Goal: Task Accomplishment & Management: Manage account settings

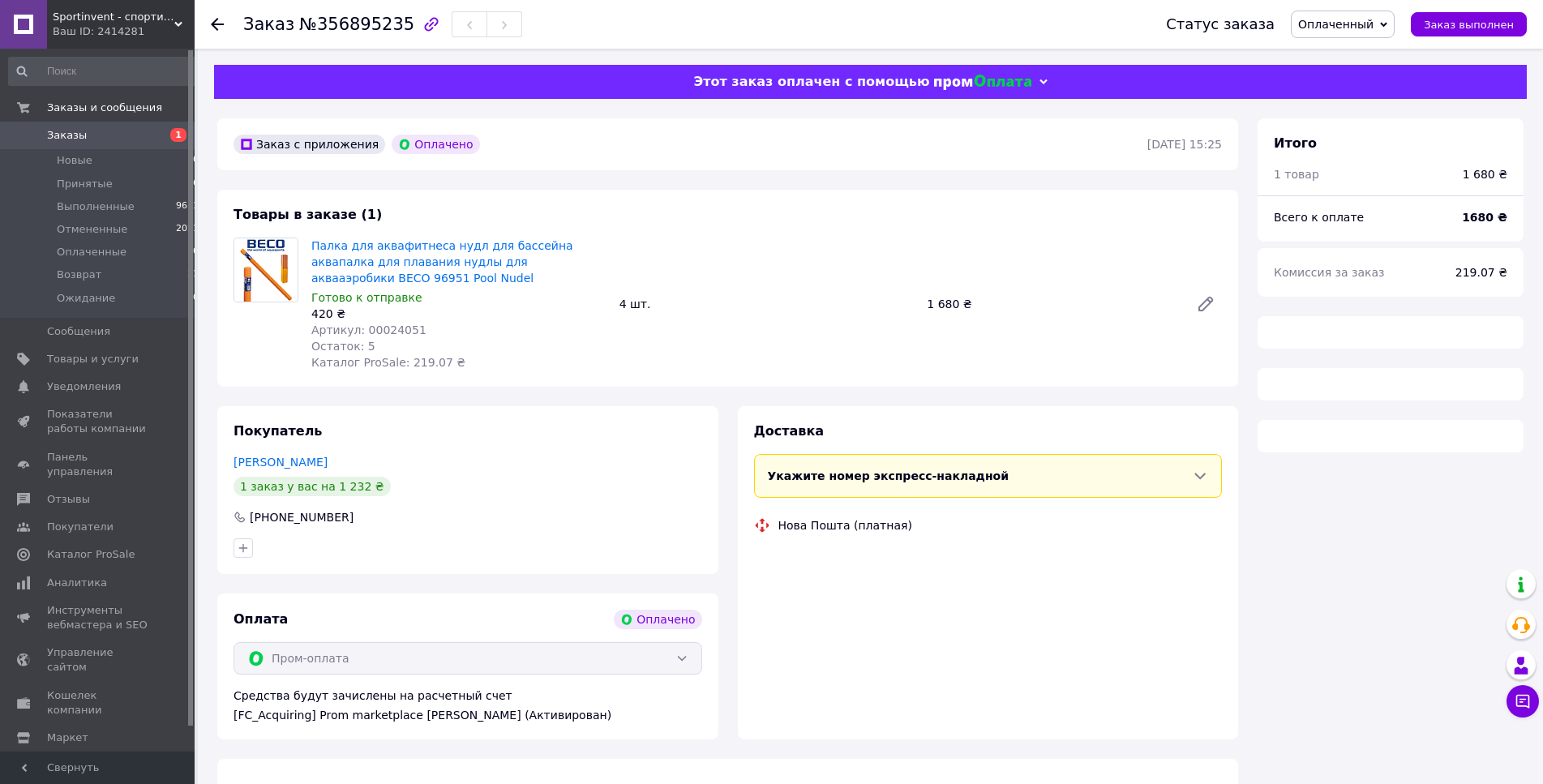
click at [1370, 21] on span "Оплаченный" at bounding box center [1336, 24] width 75 height 13
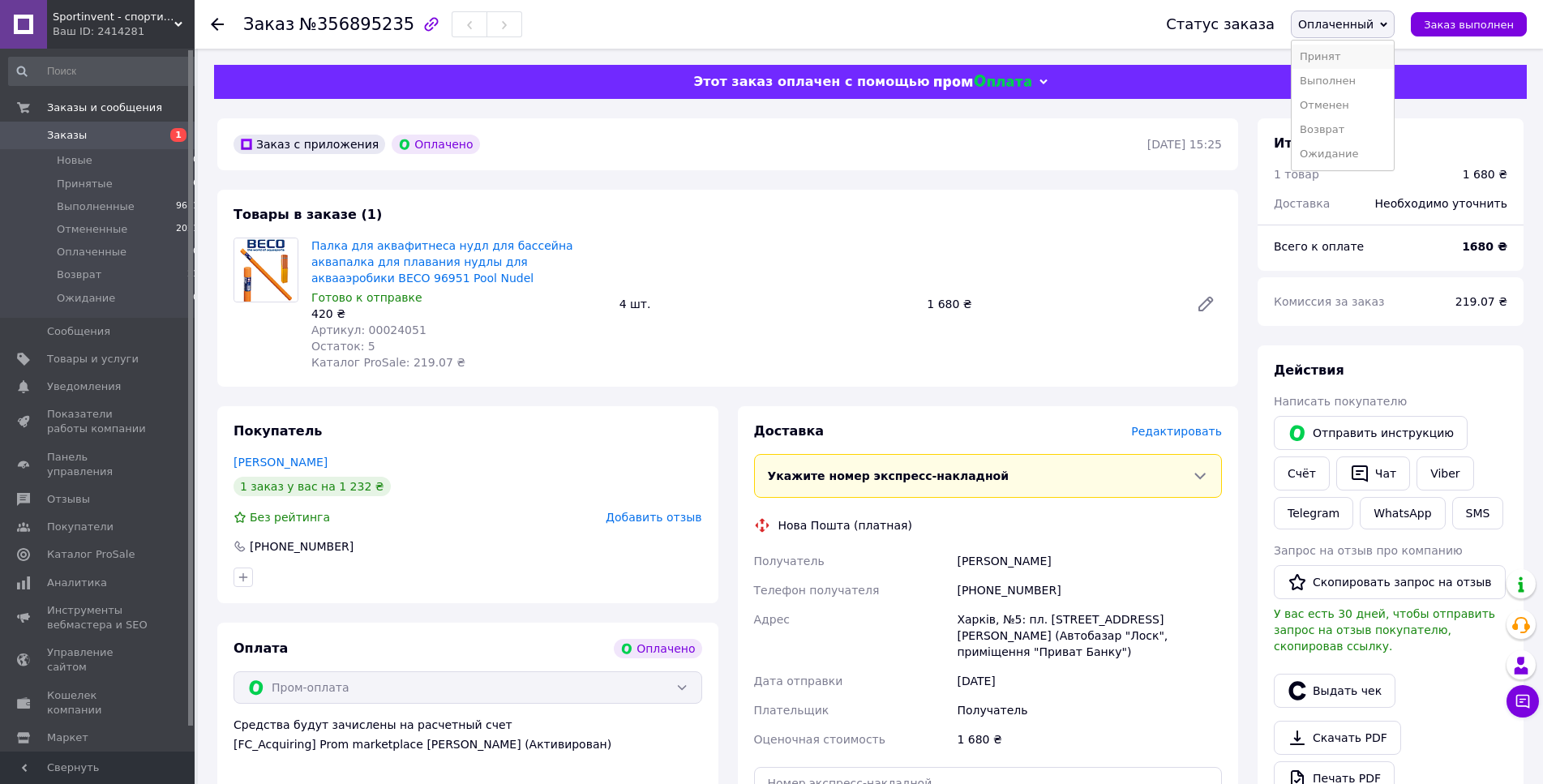
click at [1348, 47] on li "Принят" at bounding box center [1343, 56] width 102 height 24
click at [1079, 642] on div "Харків, №5: пл. [STREET_ADDRESS][PERSON_NAME] (Автобазар "Лоск", приміщення "Пр…" at bounding box center [1089, 635] width 272 height 62
click at [1064, 508] on div "Доставка Редактировать Укажите номер экспресс-накладной Обязательно введите ном…" at bounding box center [988, 666] width 469 height 488
click at [126, 211] on li "Выполненные 9611" at bounding box center [104, 206] width 208 height 22
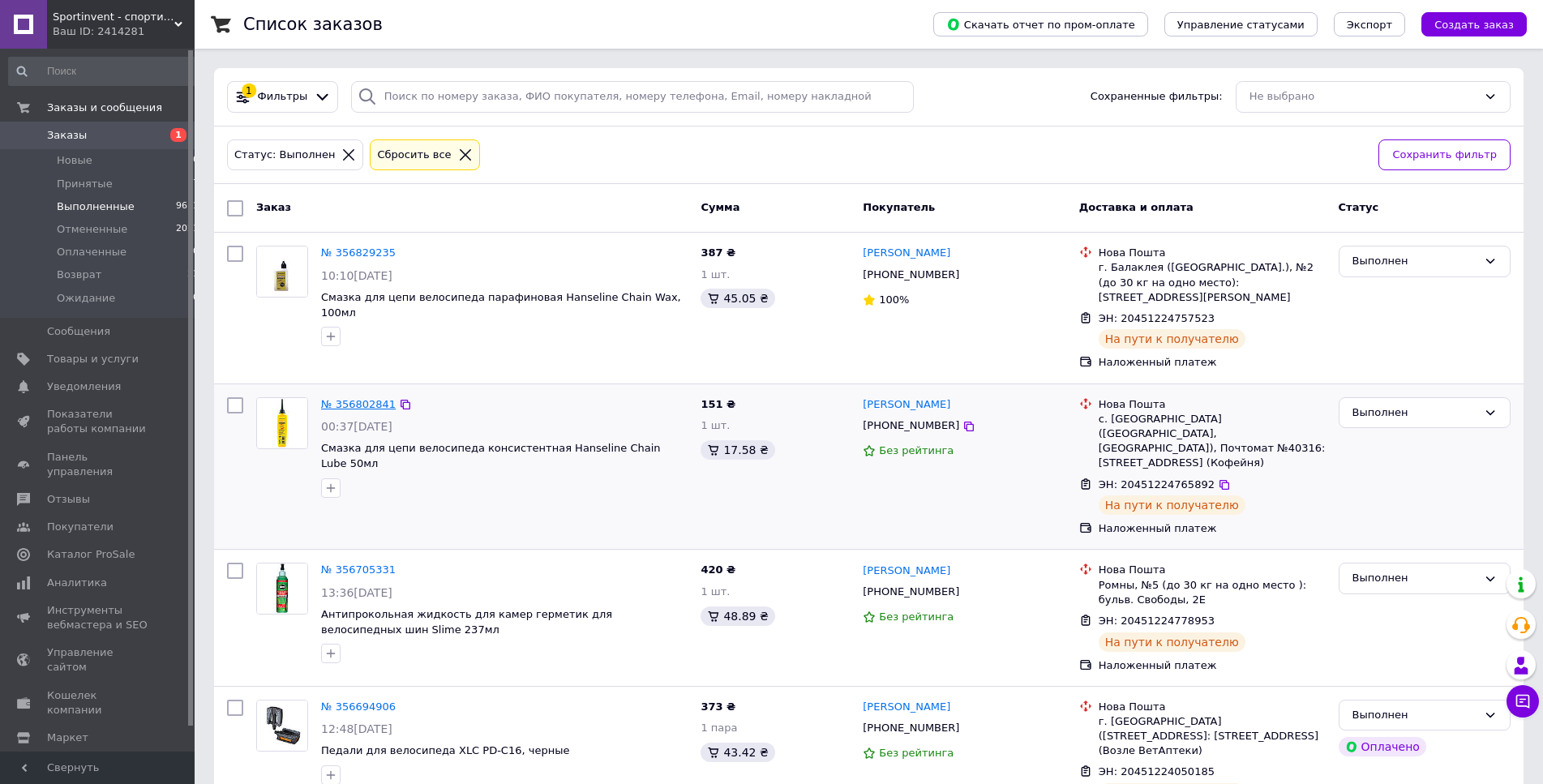
click at [342, 398] on link "№ 356802841" at bounding box center [358, 405] width 75 height 13
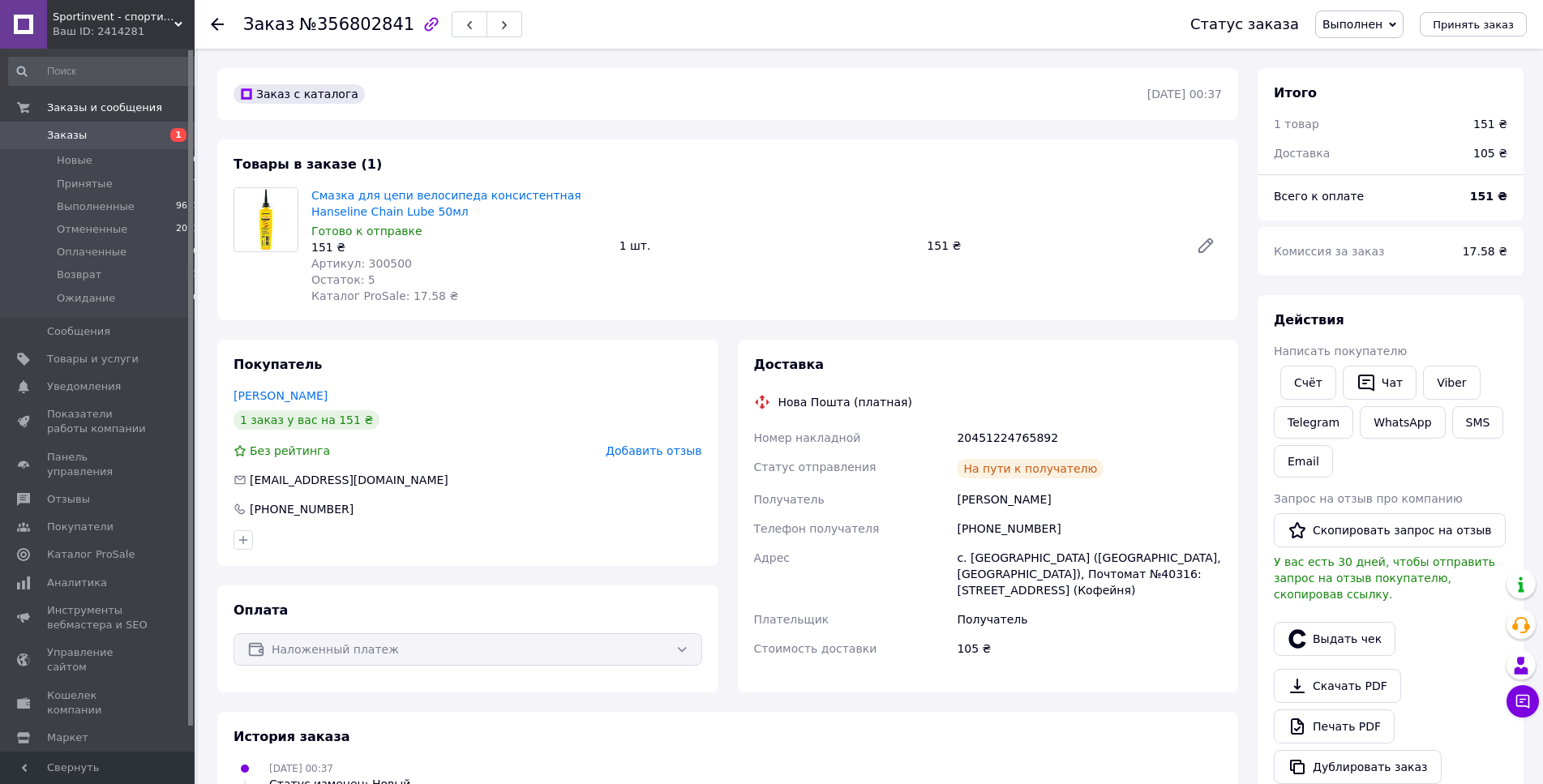
scroll to position [248, 0]
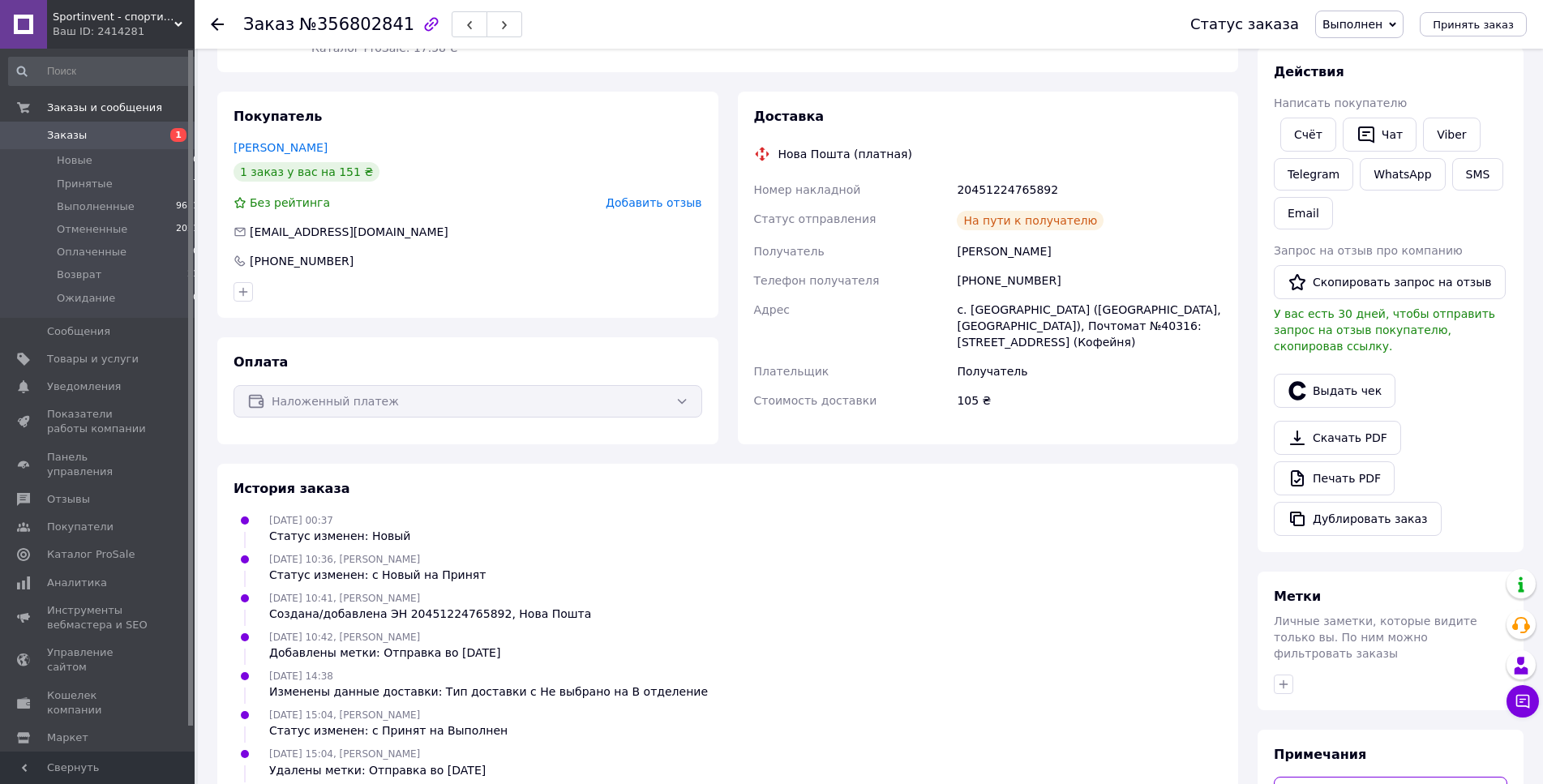
drag, startPoint x: 954, startPoint y: 312, endPoint x: 1080, endPoint y: 322, distance: 126.4
click at [1080, 322] on div "с. Александровка (Одесская обл., Одесский р-н. Фонтанська сельсовет), Почтомат …" at bounding box center [1089, 325] width 272 height 62
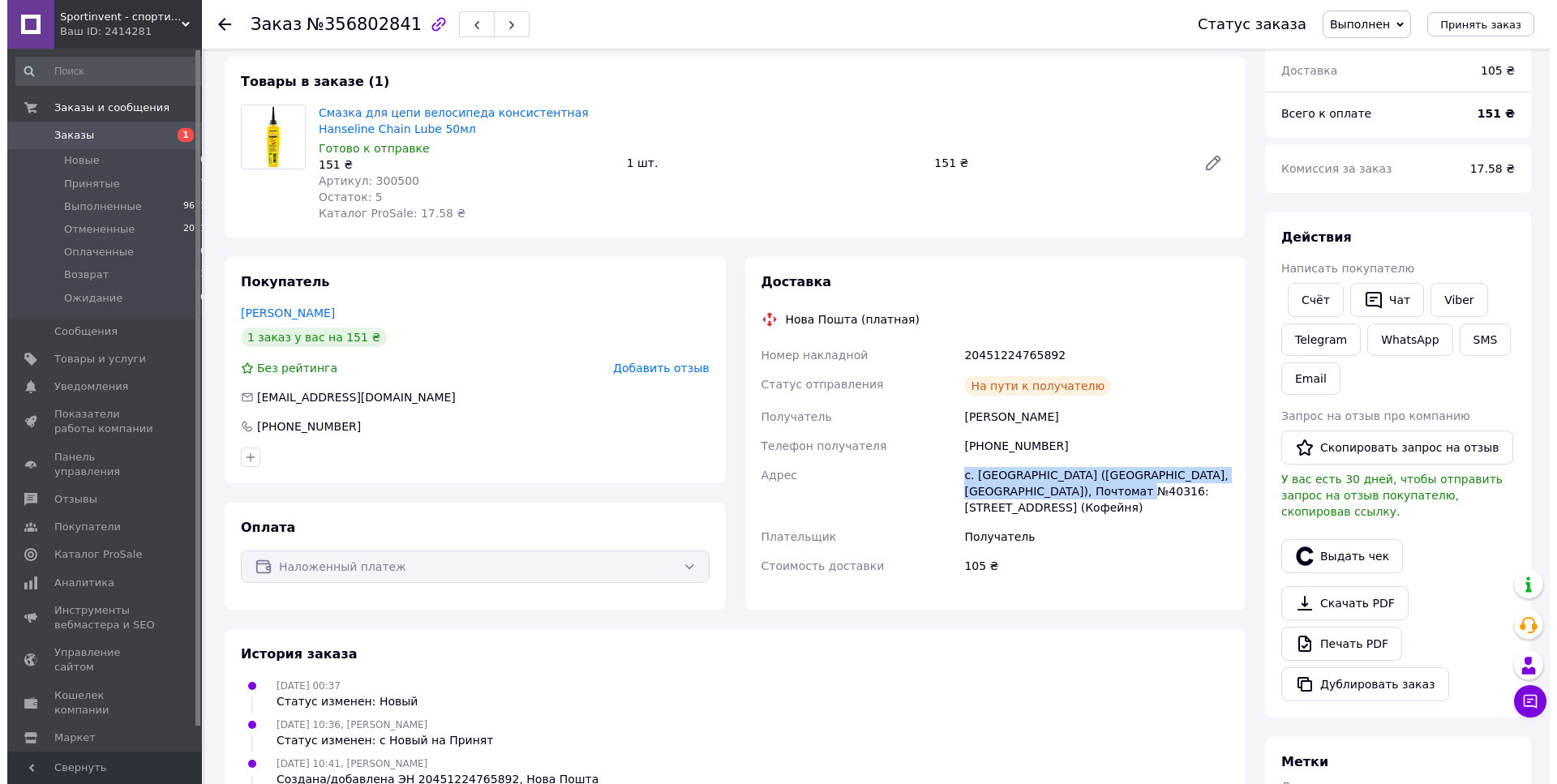
scroll to position [0, 0]
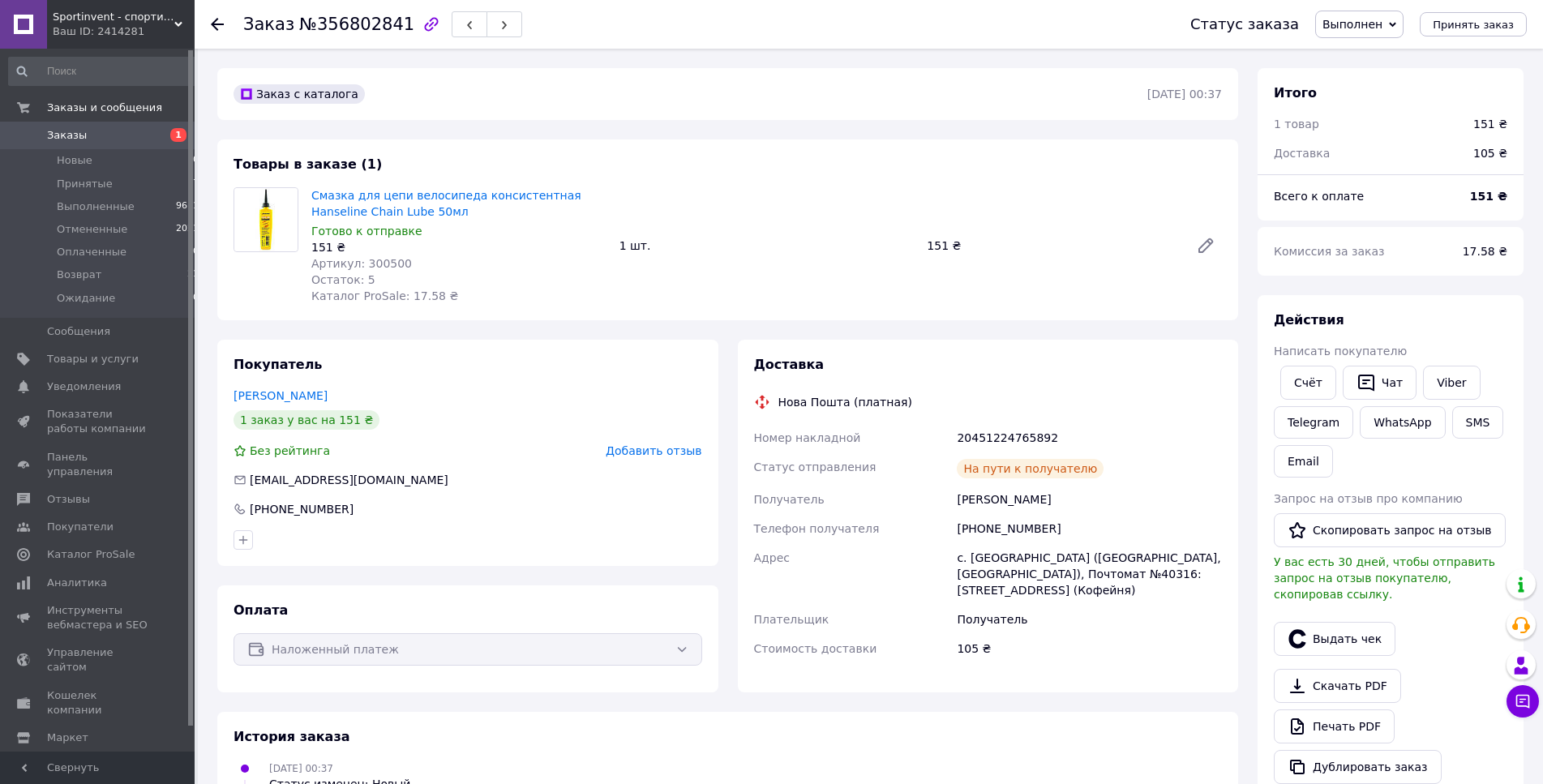
click at [1009, 439] on div "20451224765892" at bounding box center [1089, 438] width 272 height 29
copy div "20451224765892"
click at [1009, 439] on div "20451224765892" at bounding box center [1089, 438] width 272 height 29
copy div "20451224765892"
click at [118, 131] on span "Заказы" at bounding box center [98, 135] width 103 height 14
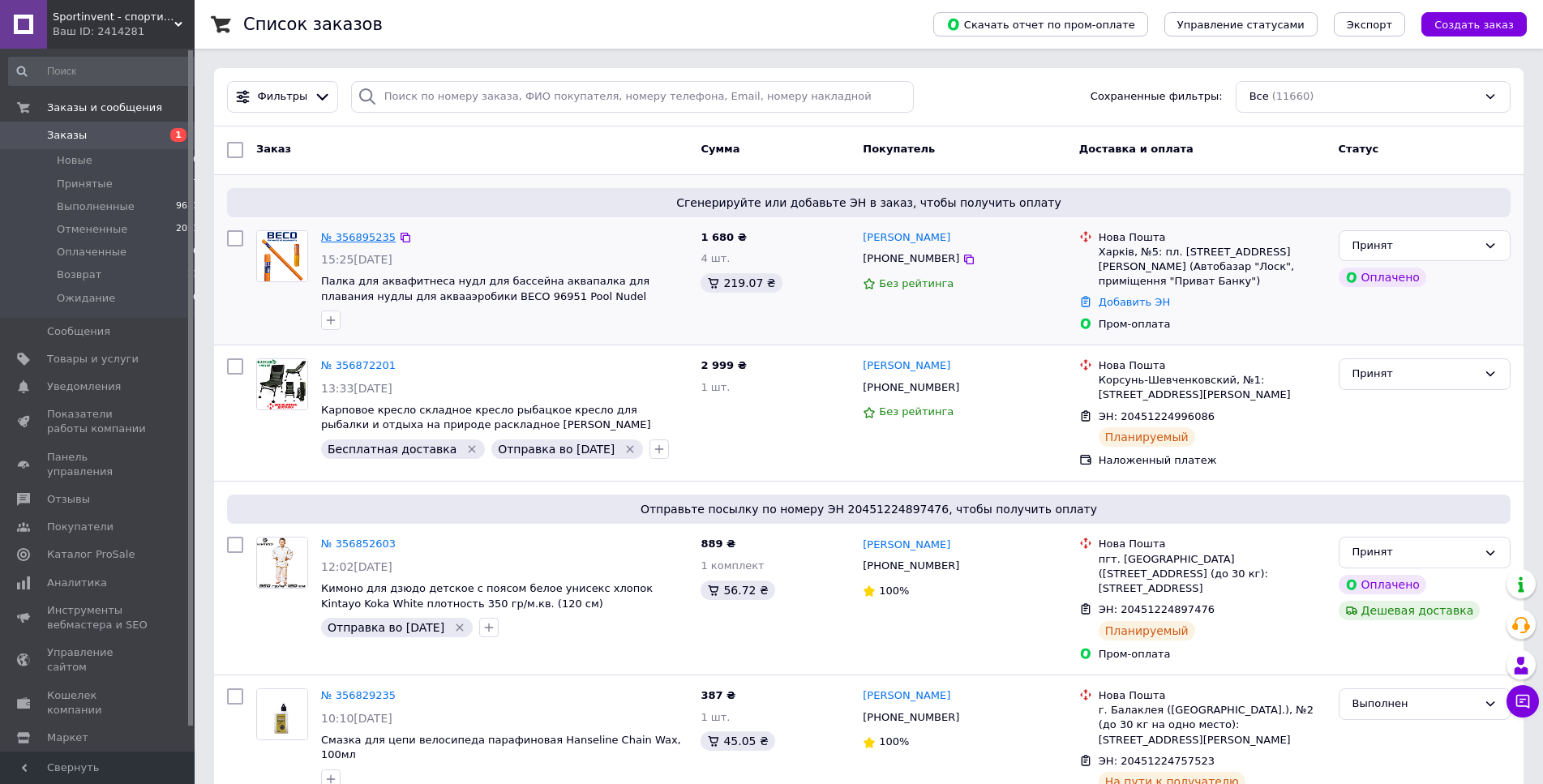
click at [362, 234] on link "№ 356895235" at bounding box center [358, 238] width 75 height 13
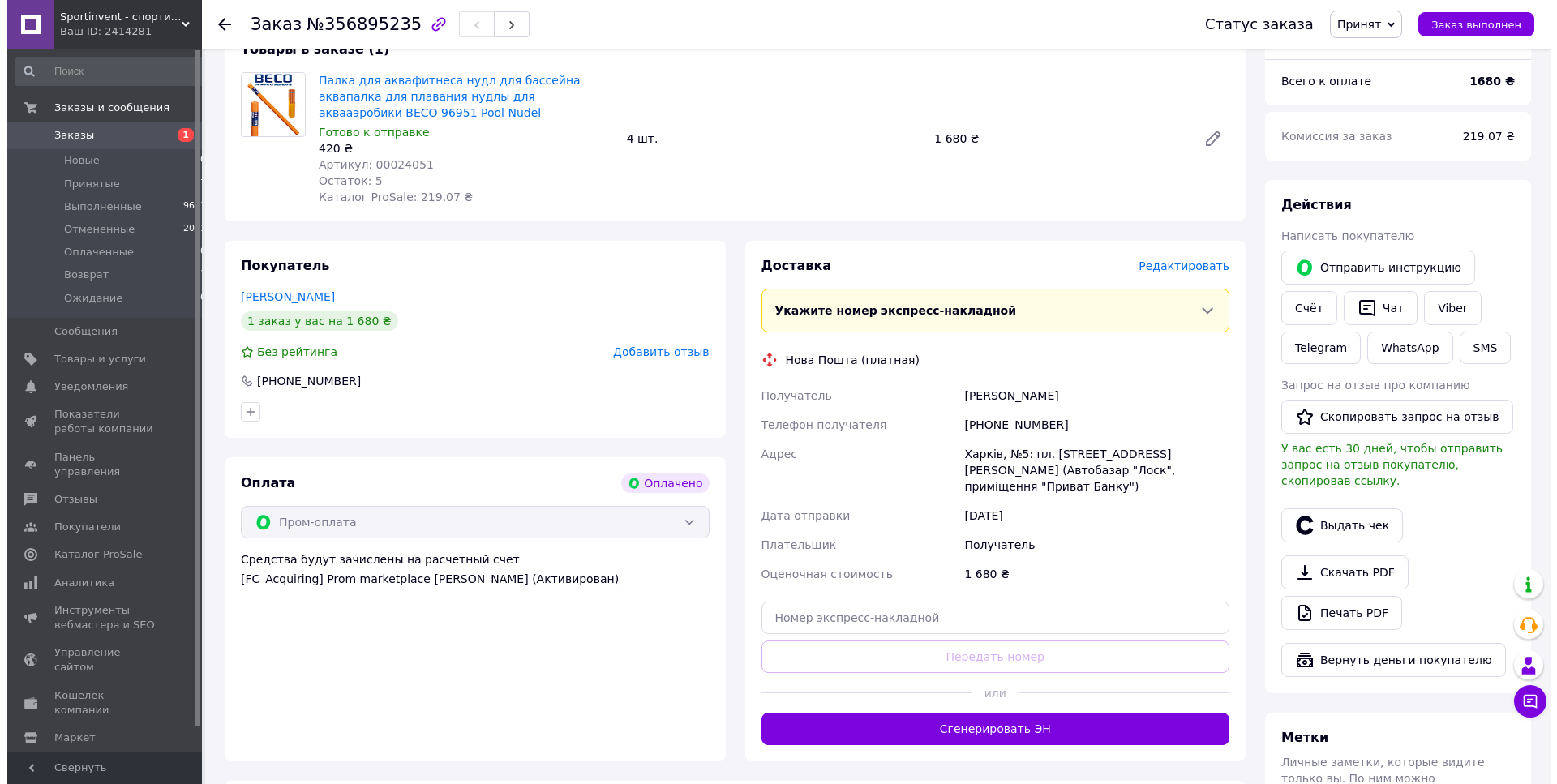
scroll to position [248, 0]
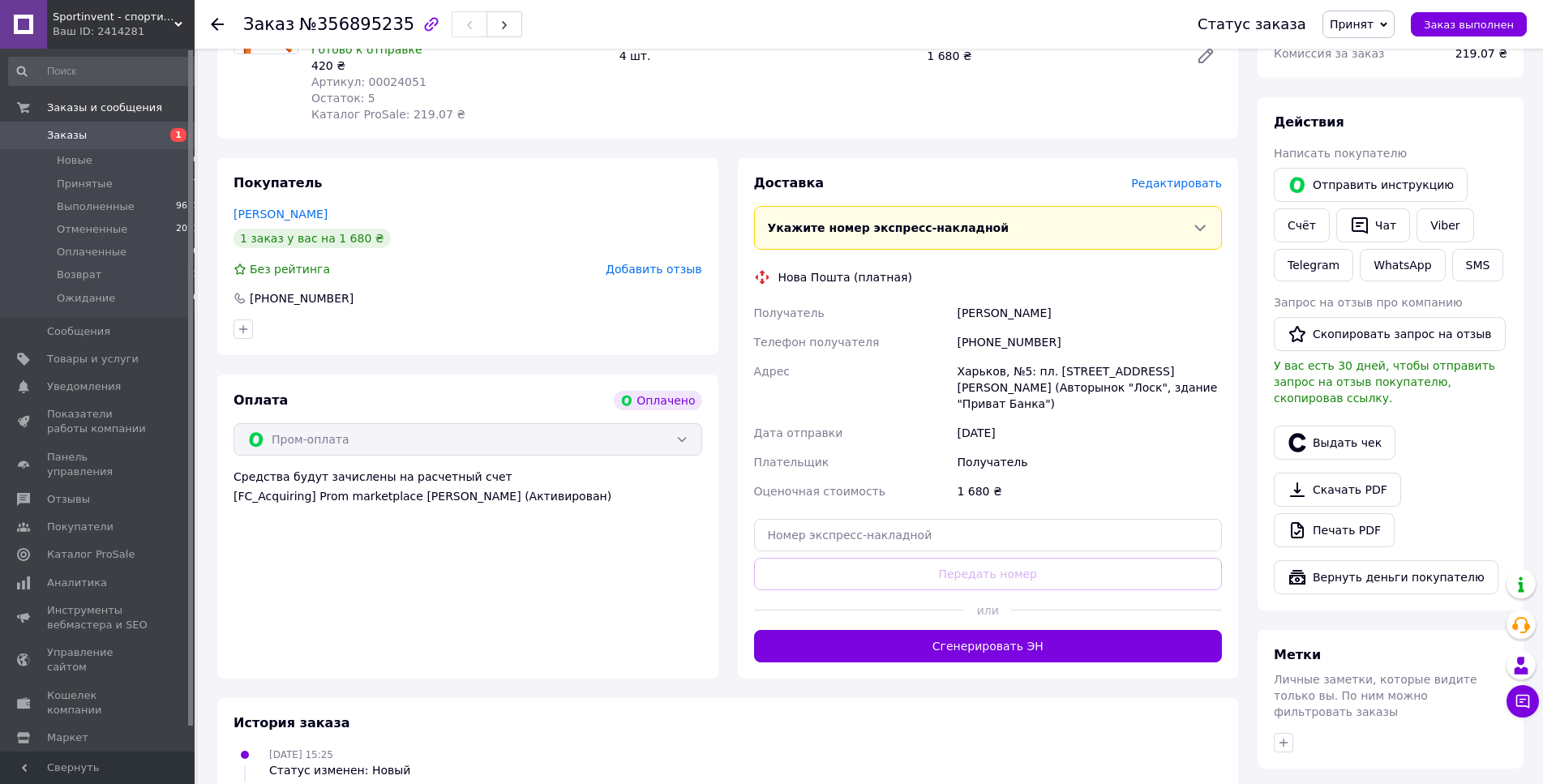
click at [1196, 189] on span "Редактировать" at bounding box center [1177, 183] width 91 height 13
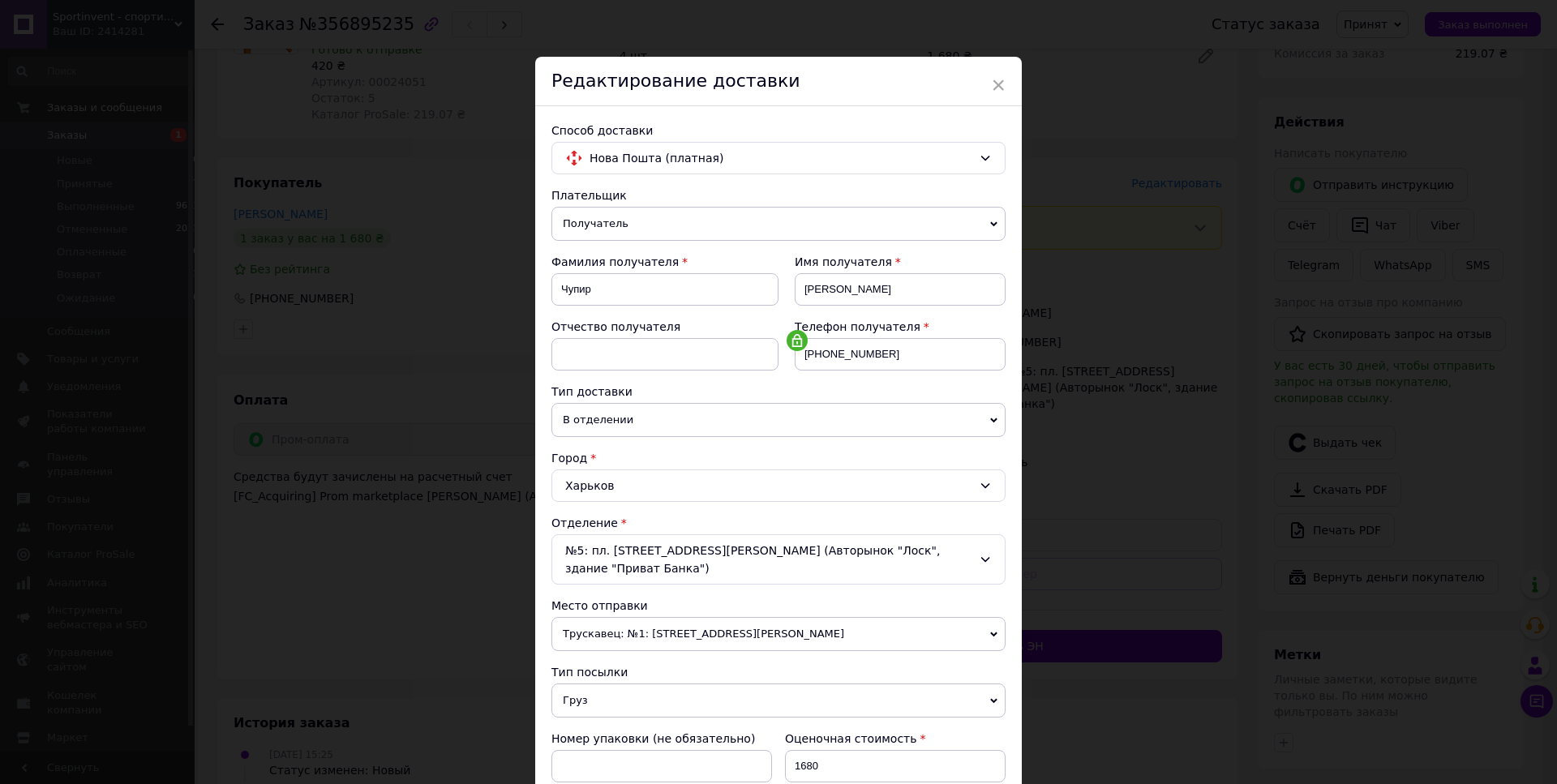
scroll to position [293, 0]
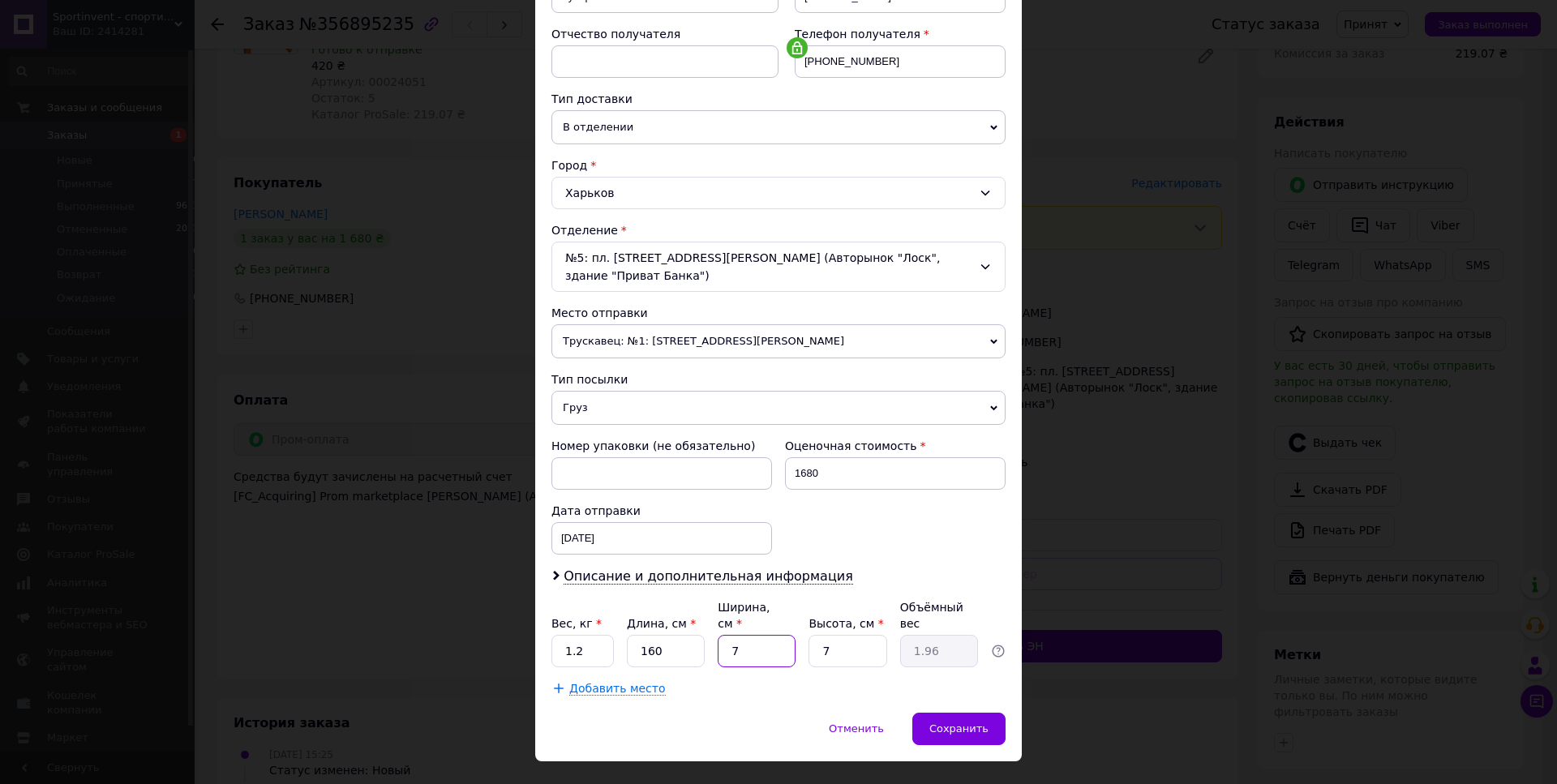
drag, startPoint x: 748, startPoint y: 621, endPoint x: 720, endPoint y: 620, distance: 28.0
click at [720, 635] on input "7" at bounding box center [756, 651] width 78 height 32
type input "1"
type input "0.28"
type input "14"
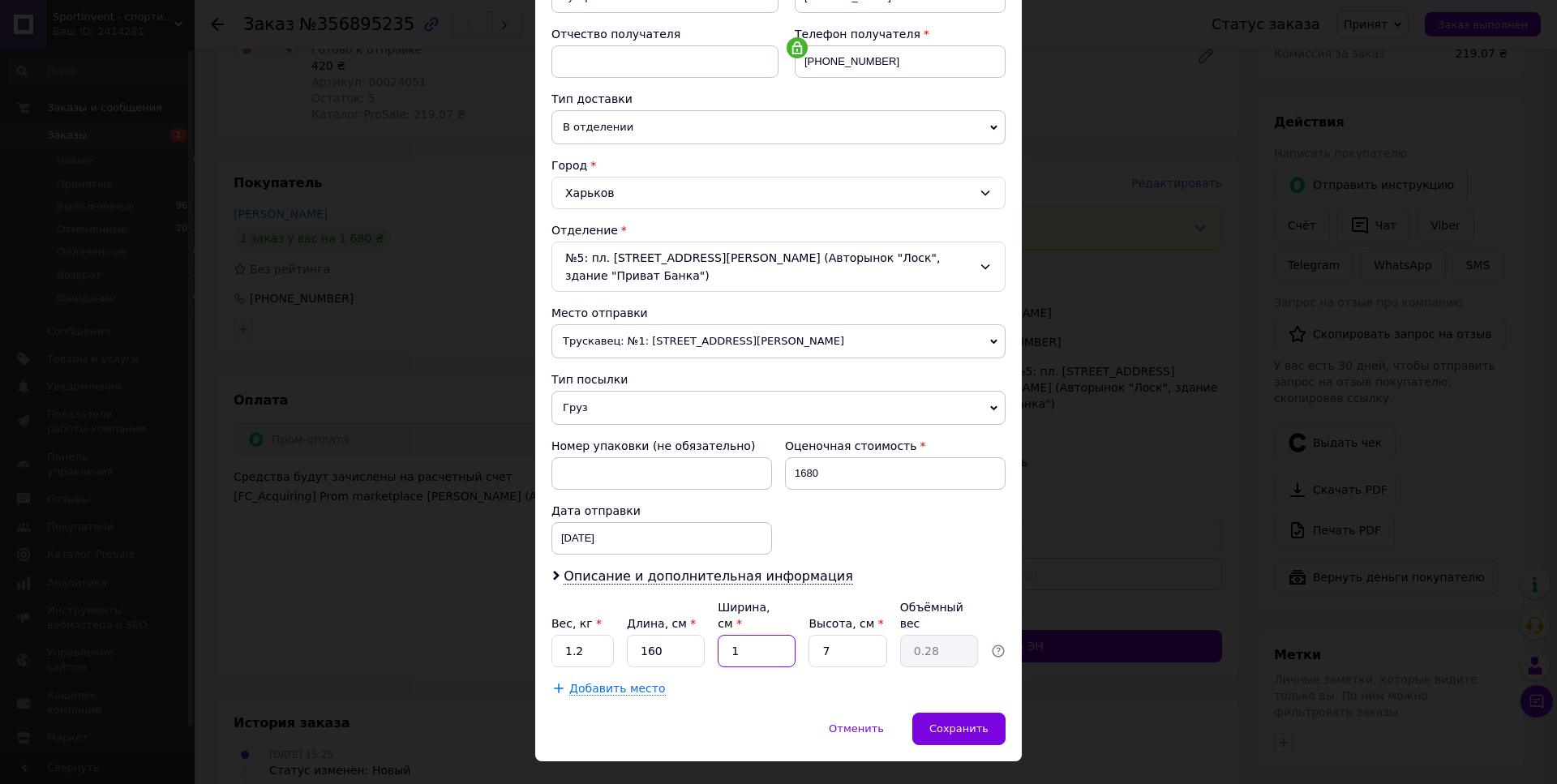
type input "3.92"
type input "14"
drag, startPoint x: 773, startPoint y: 613, endPoint x: 687, endPoint y: 606, distance: 86.3
click at [808, 635] on input "7" at bounding box center [847, 651] width 78 height 32
type input "1"
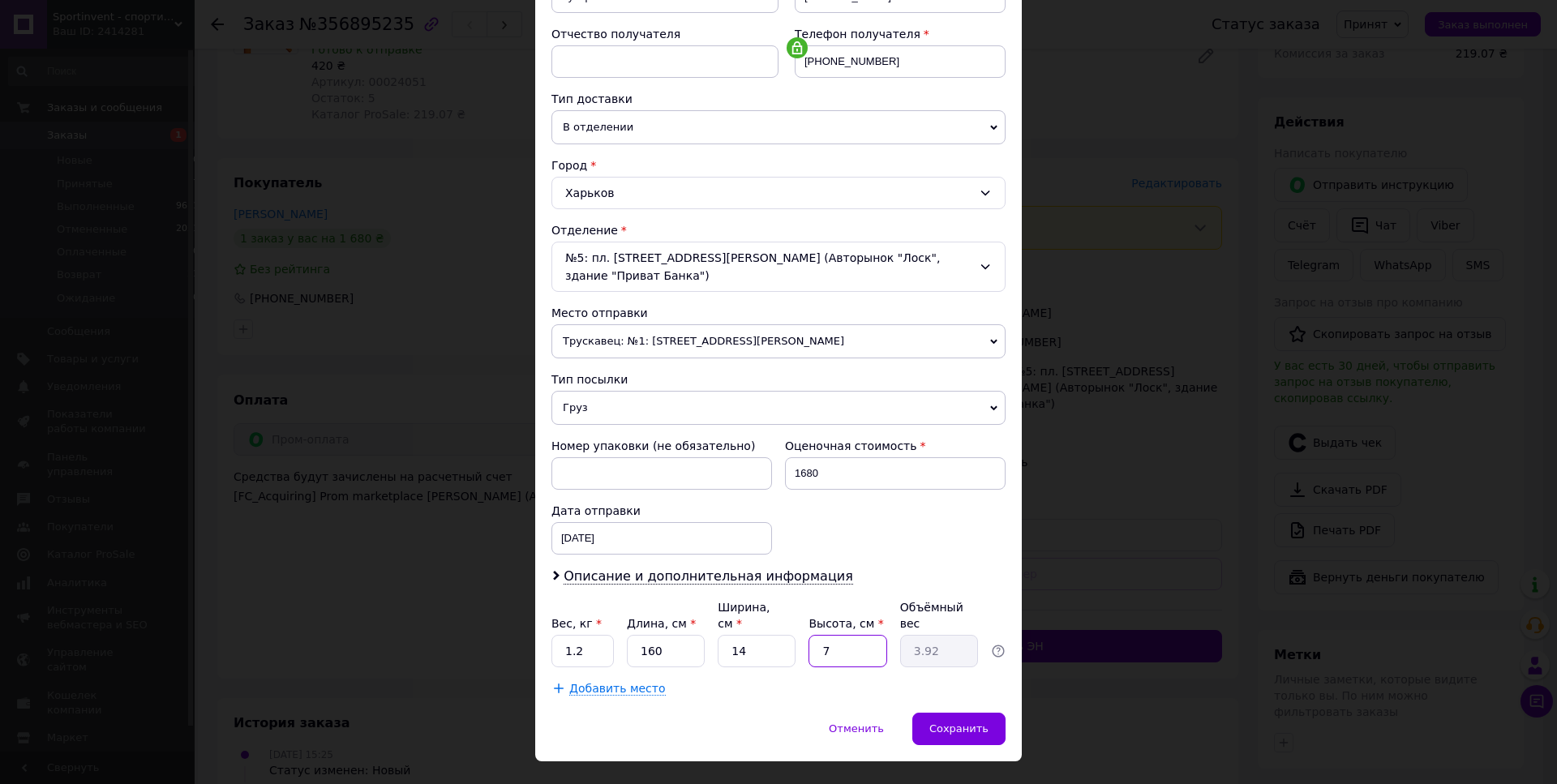
type input "0.56"
type input "14"
type input "7.84"
type input "14"
drag, startPoint x: 572, startPoint y: 619, endPoint x: 532, endPoint y: 616, distance: 40.1
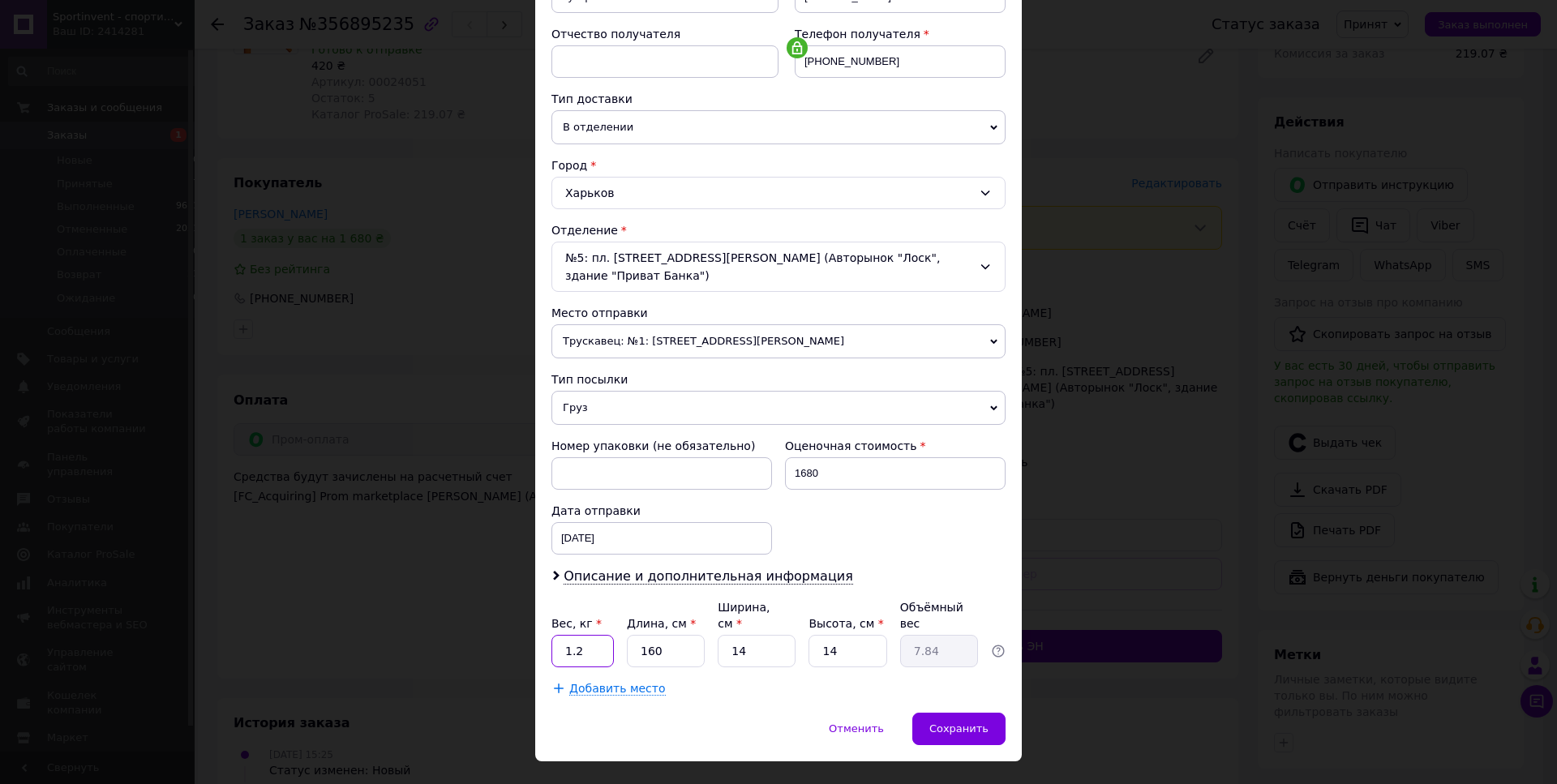
click at [551, 635] on input "1.2" at bounding box center [582, 651] width 63 height 32
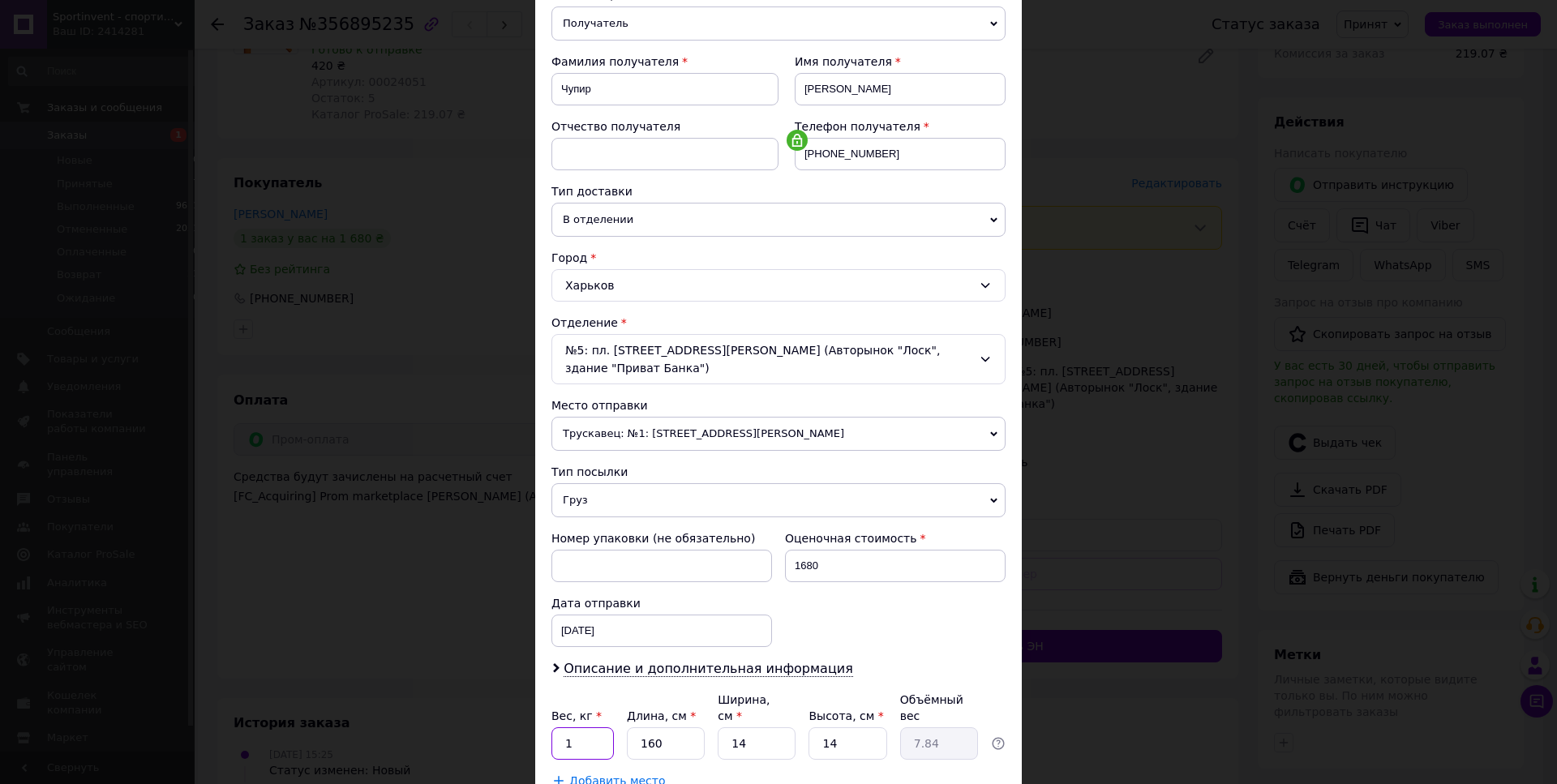
type input "1"
click at [771, 417] on span "Трускавец: №1: [STREET_ADDRESS][PERSON_NAME]" at bounding box center [778, 434] width 454 height 34
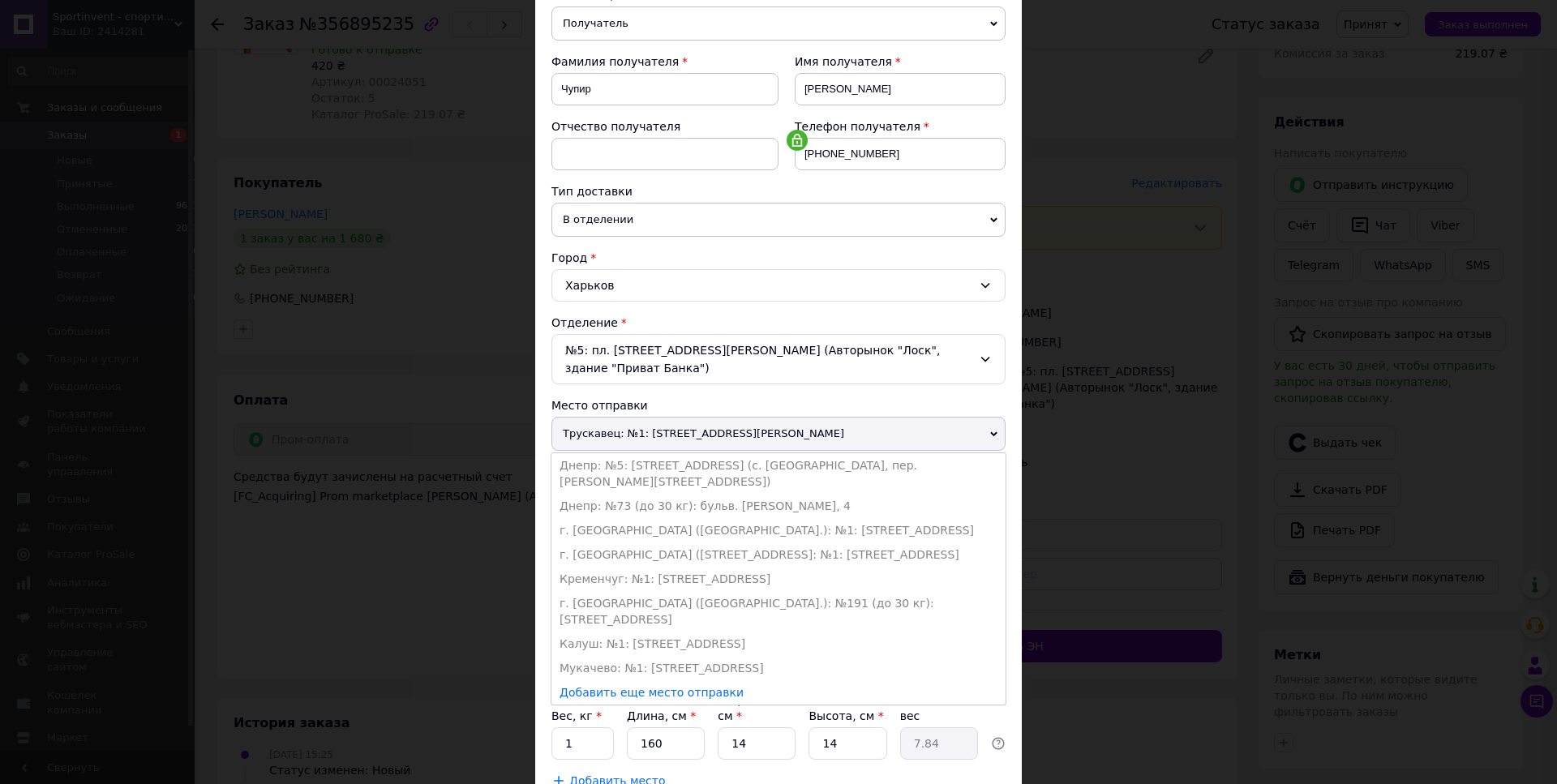
drag, startPoint x: 763, startPoint y: 501, endPoint x: 787, endPoint y: 496, distance: 24.5
click at [765, 518] on li "г. [GEOGRAPHIC_DATA] ([GEOGRAPHIC_DATA].): №1: [STREET_ADDRESS]" at bounding box center [778, 530] width 454 height 24
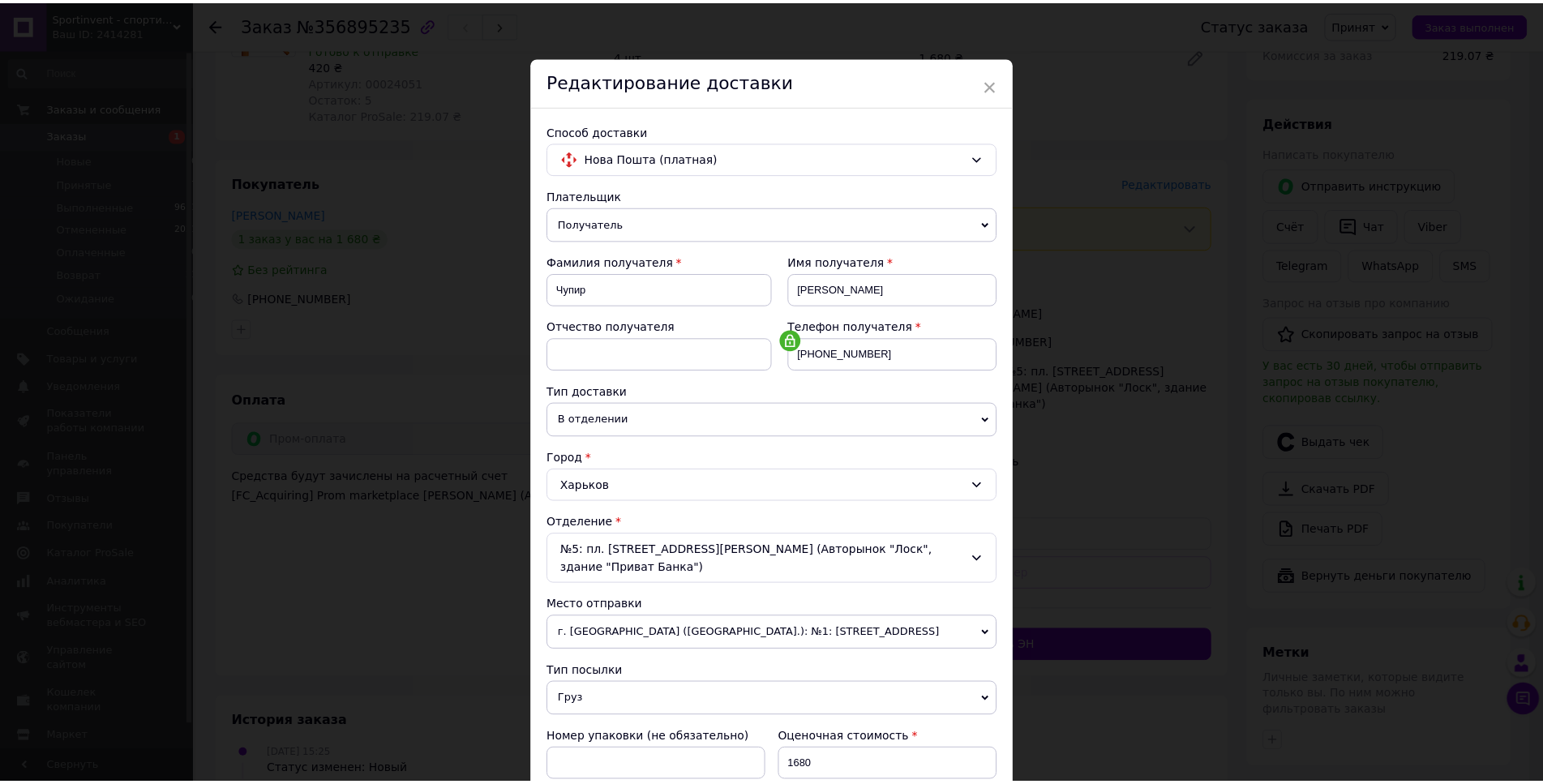
scroll to position [293, 0]
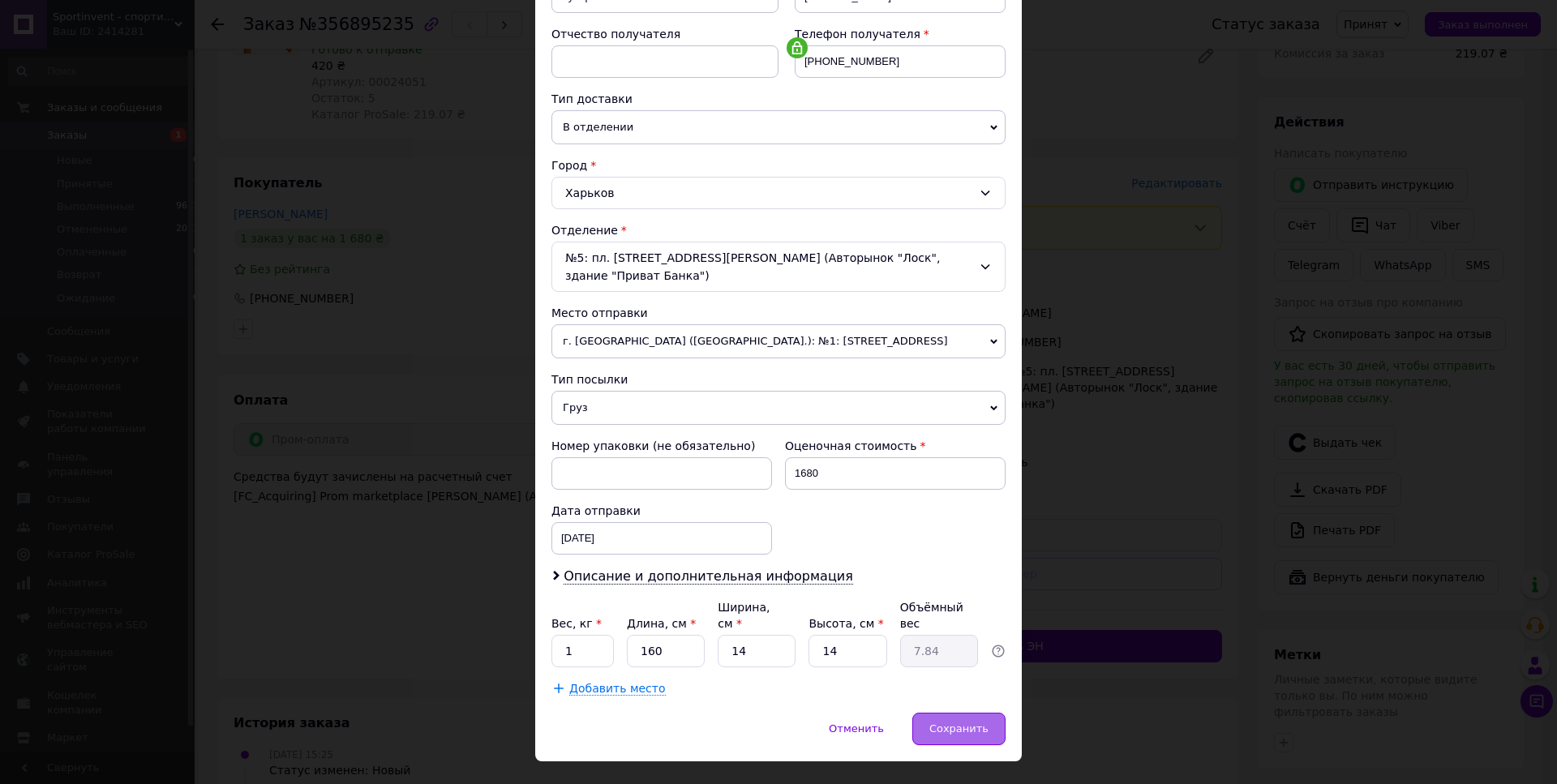
click at [949, 722] on span "Сохранить" at bounding box center [958, 729] width 59 height 13
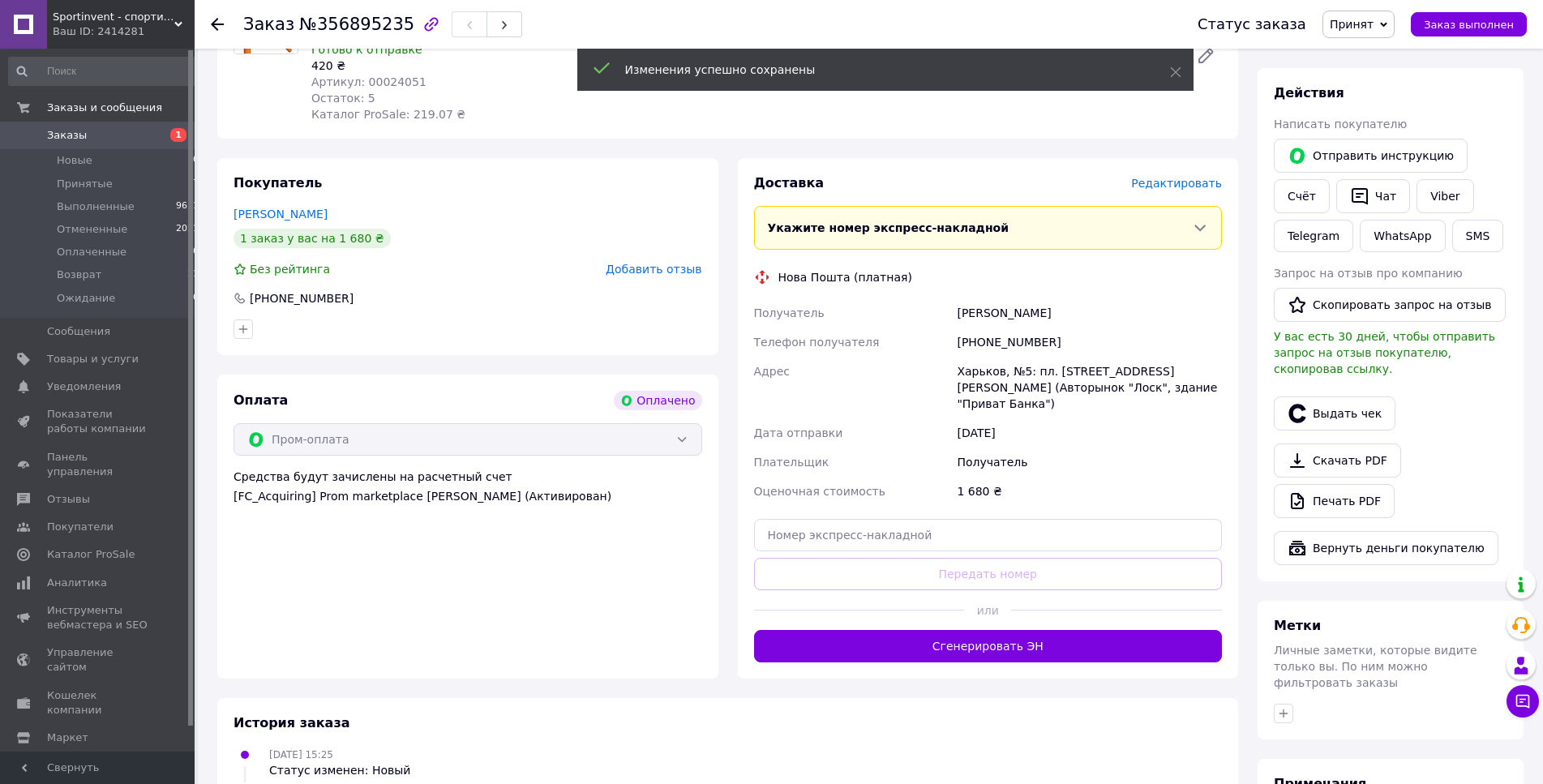
click at [988, 638] on button "Сгенерировать ЭН" at bounding box center [988, 646] width 469 height 32
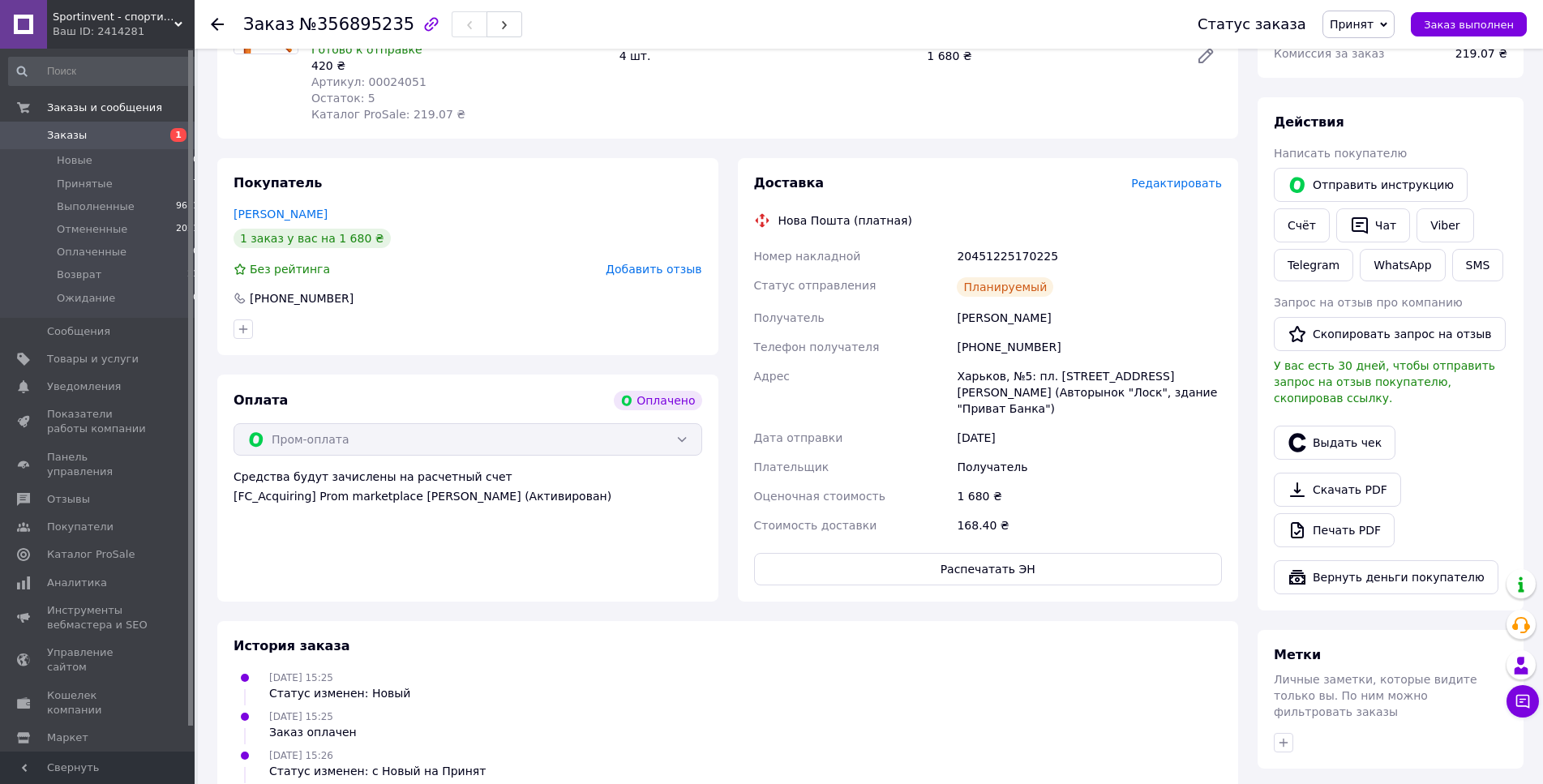
scroll to position [0, 0]
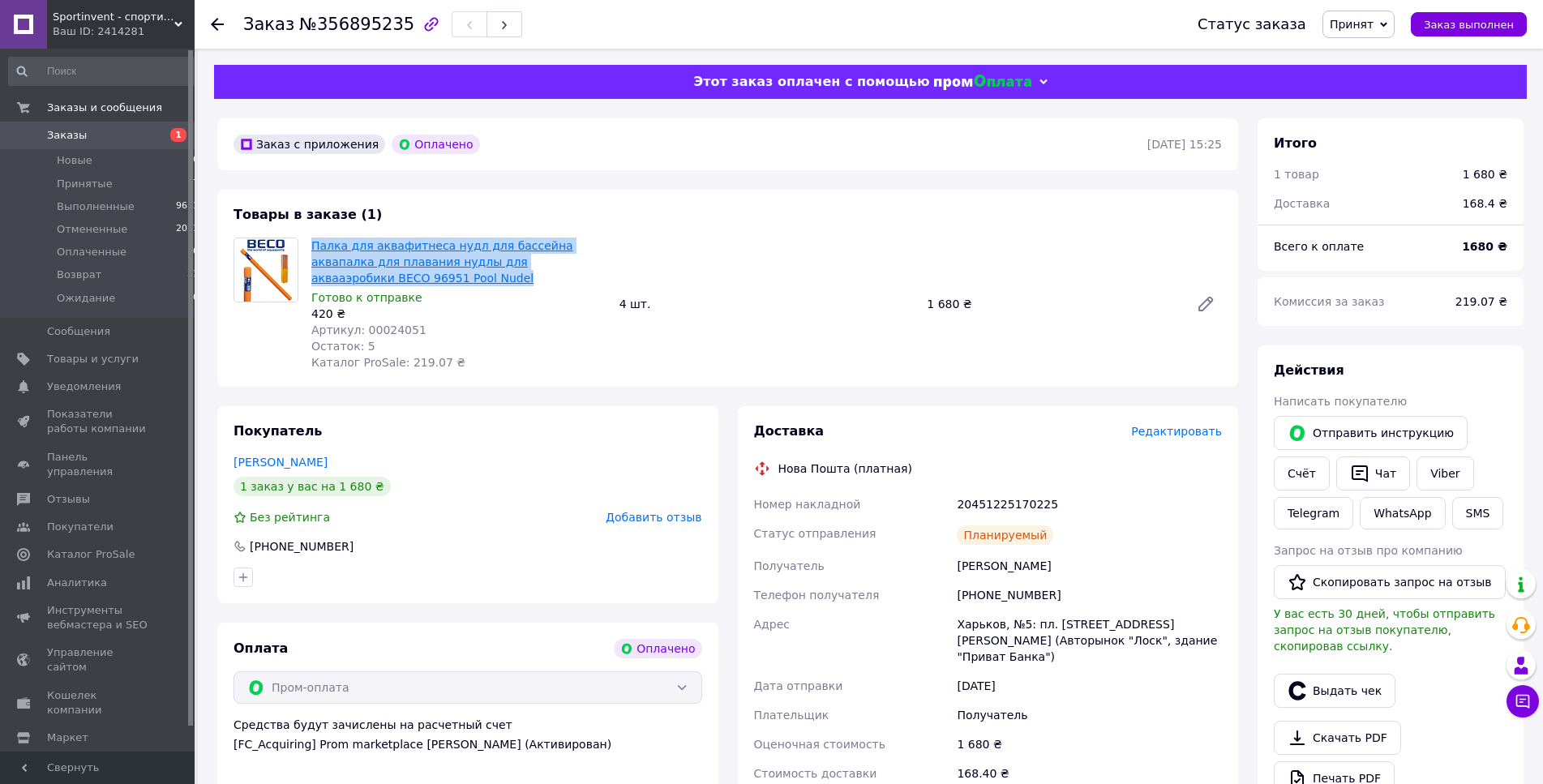
drag, startPoint x: 354, startPoint y: 278, endPoint x: 312, endPoint y: 248, distance: 51.6
copy link "Палка для аквафитнеса нудл для бассейна аквапалка для плавания нудлы для аквааэ…"
click at [312, 248] on span "Палка для аквафитнеса нудл для бассейна аквапалка для плавания нудлы для аквааэ…" at bounding box center [459, 262] width 295 height 48
click at [382, 326] on span "Артикул: 00024051" at bounding box center [369, 329] width 115 height 13
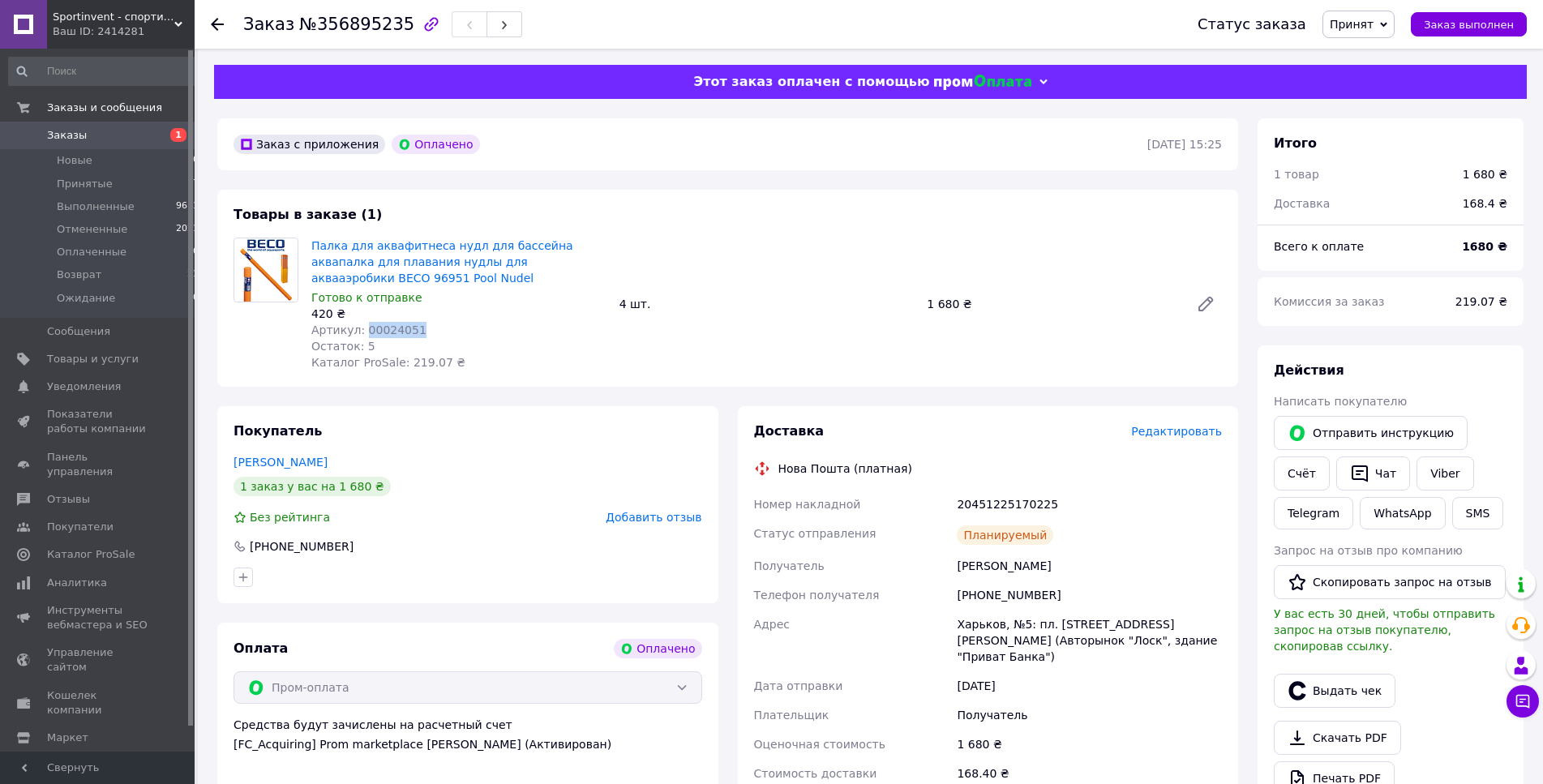
copy span "00024051"
click at [382, 326] on span "Артикул: 00024051" at bounding box center [369, 329] width 115 height 13
